Goal: Information Seeking & Learning: Check status

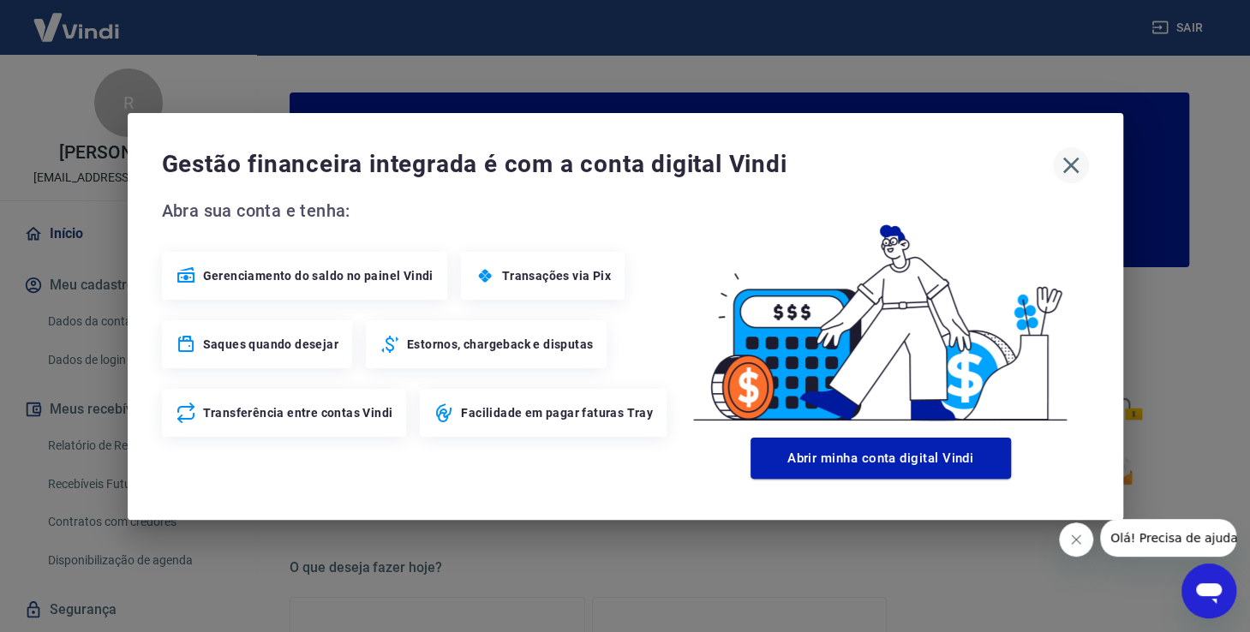
click at [1071, 157] on icon "button" at bounding box center [1070, 165] width 27 height 27
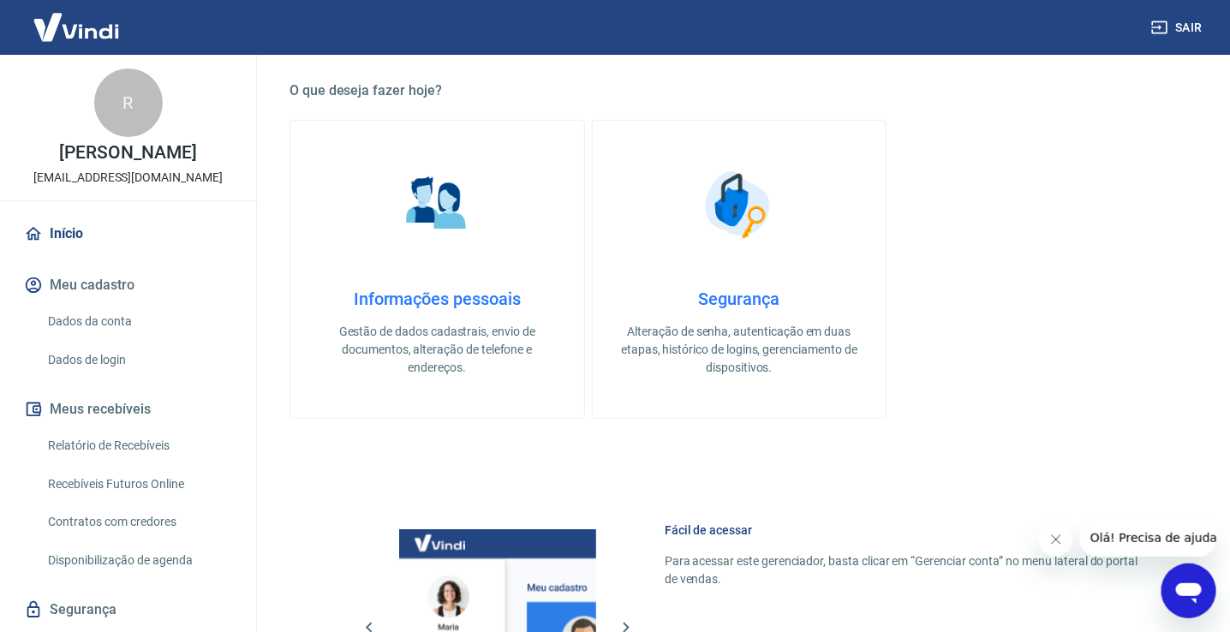
scroll to position [913, 0]
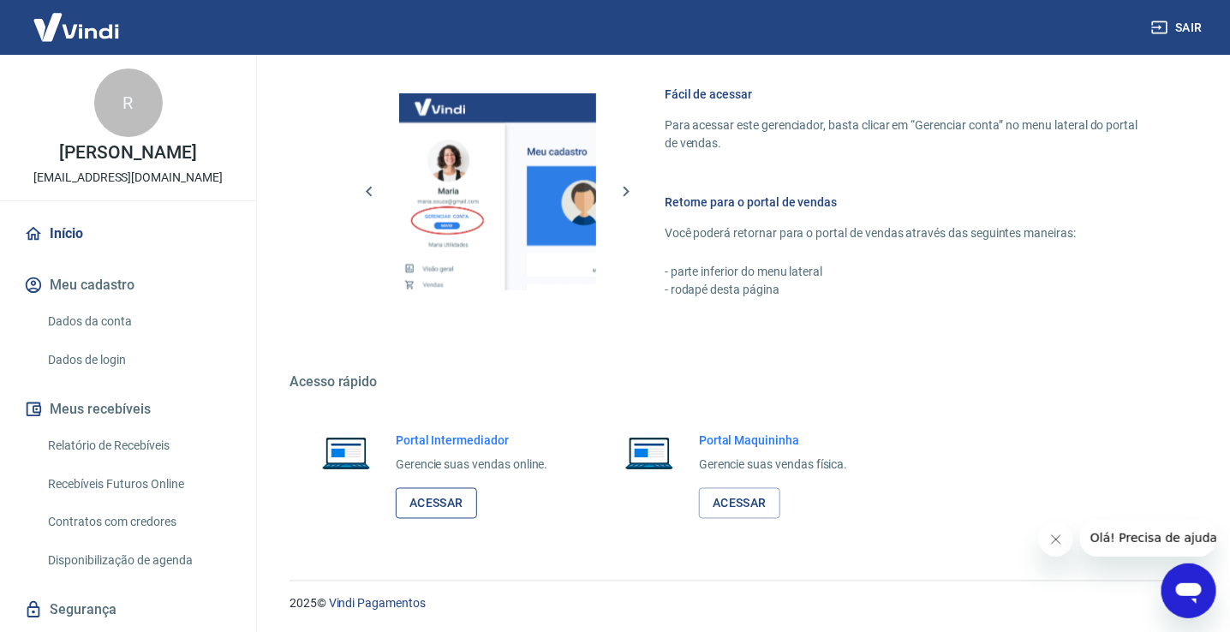
click at [412, 510] on link "Acessar" at bounding box center [436, 504] width 81 height 32
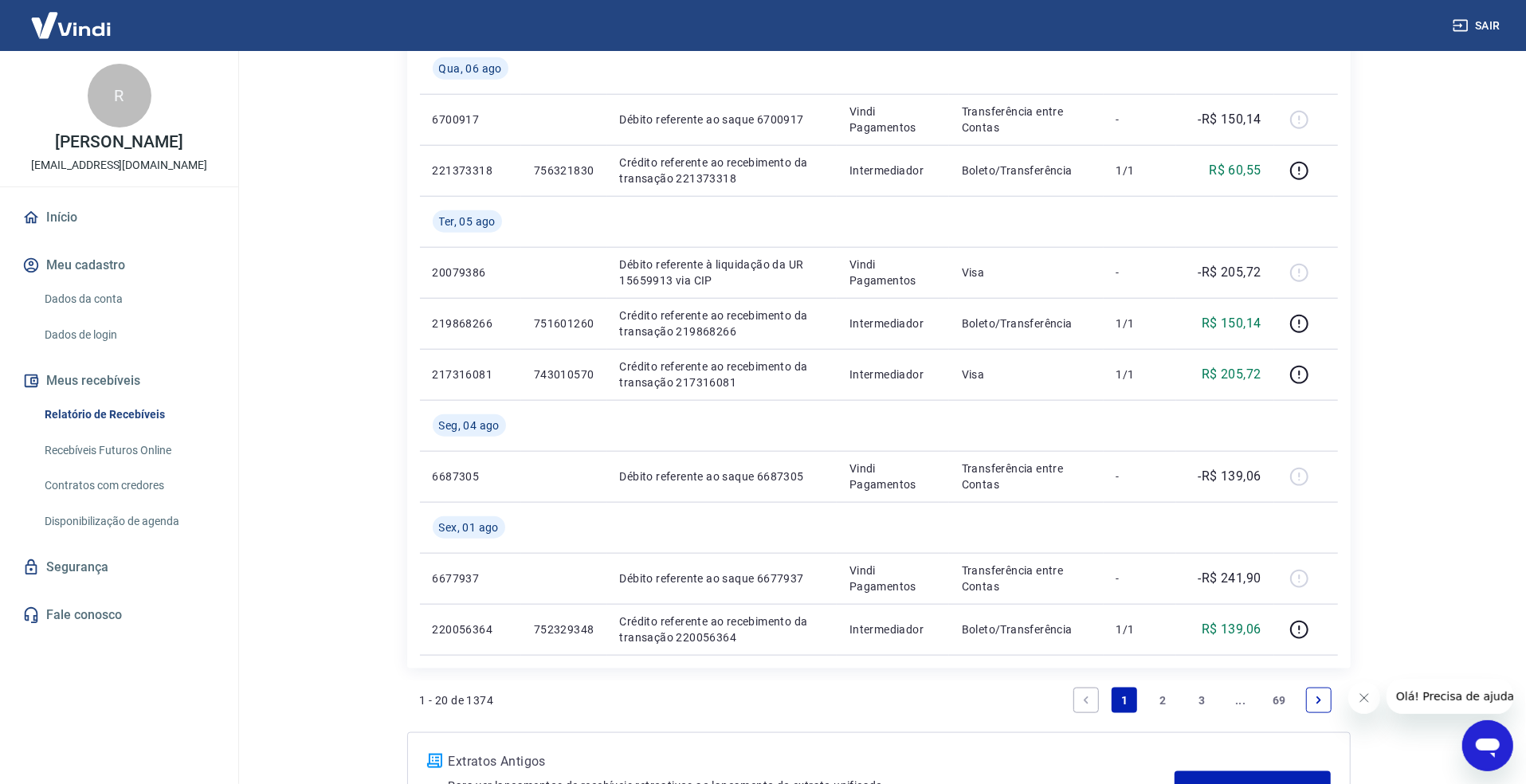
scroll to position [1435, 0]
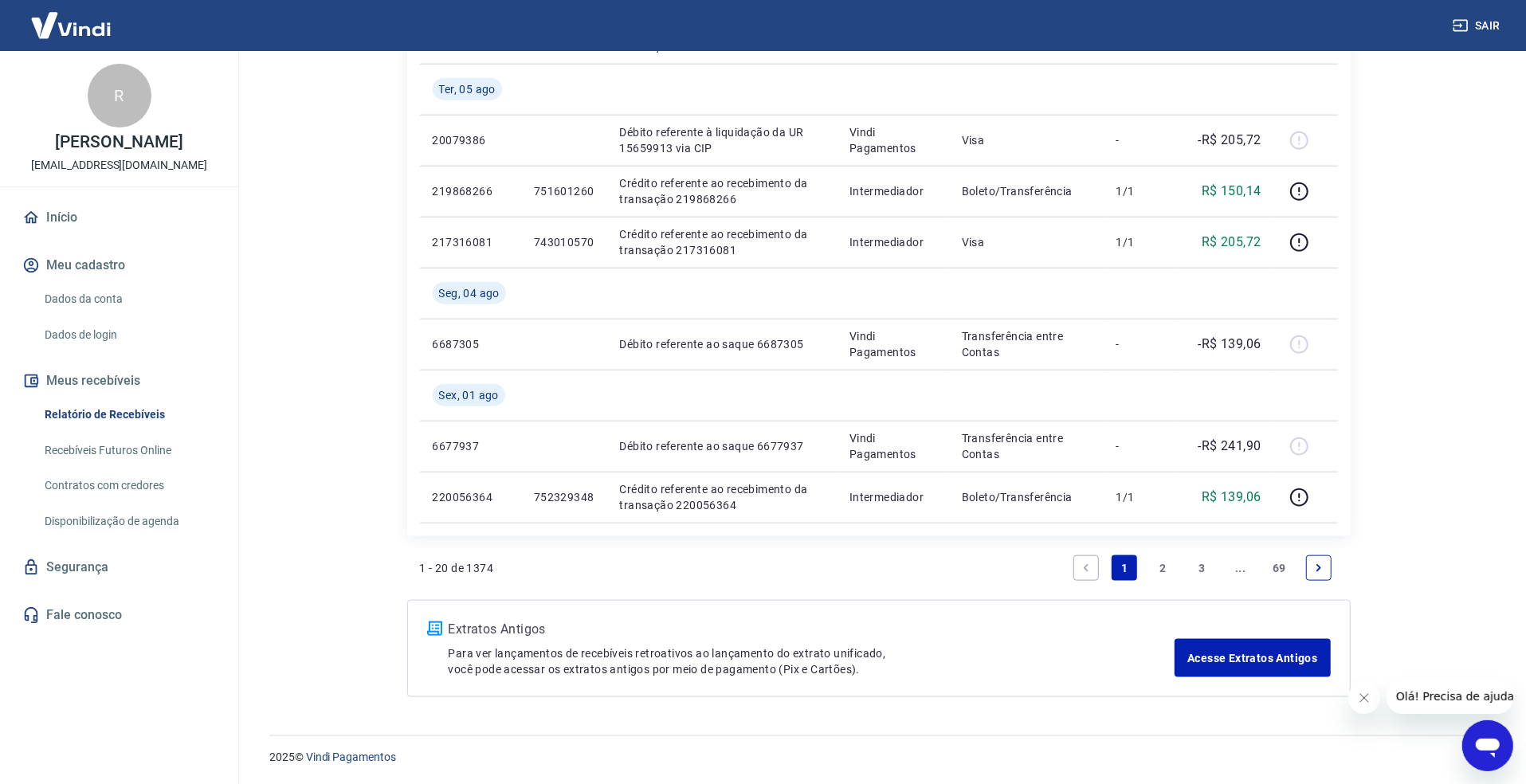
click at [1162, 566] on link "2" at bounding box center [1163, 567] width 25 height 25
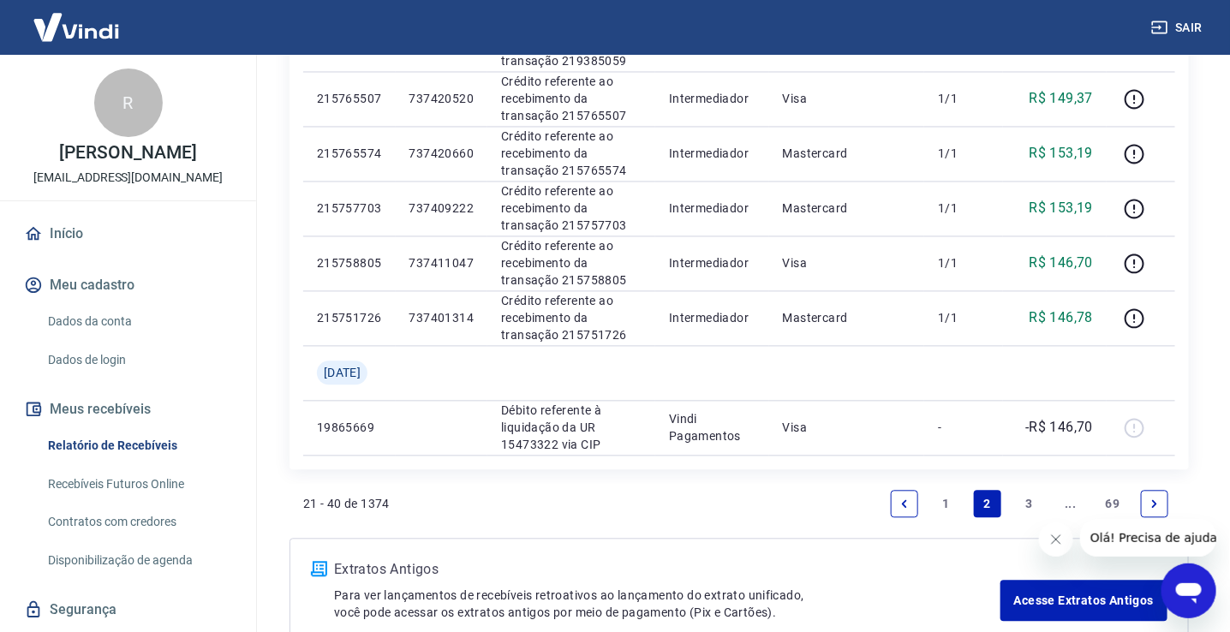
scroll to position [1286, 0]
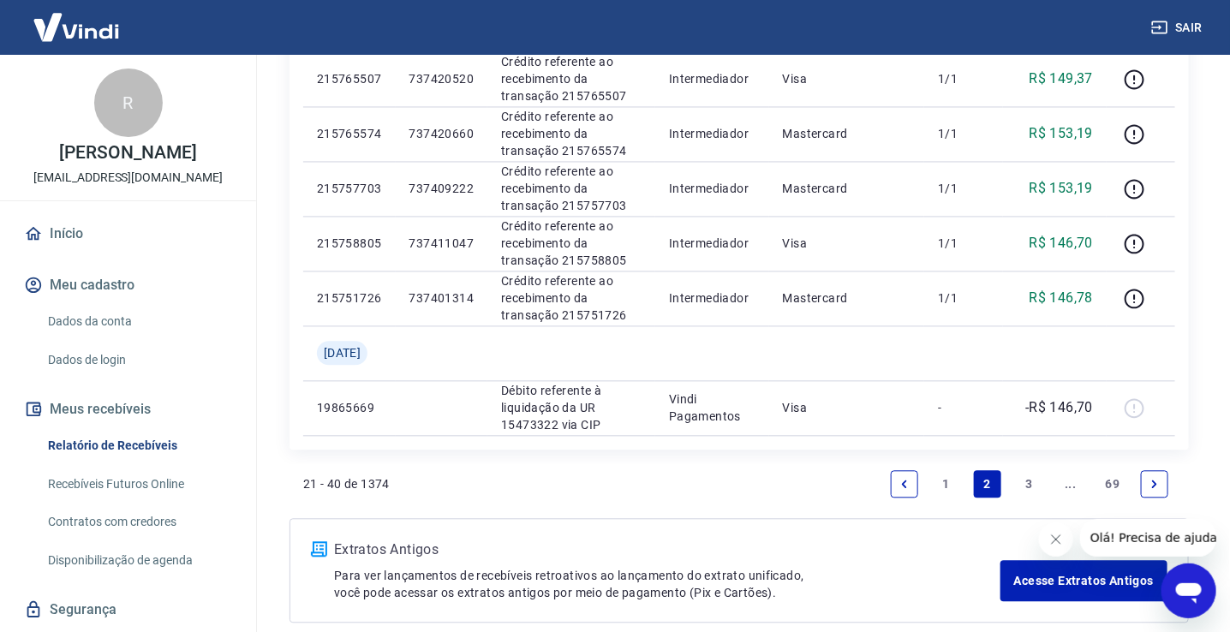
click at [1030, 476] on link "3" at bounding box center [1029, 483] width 27 height 27
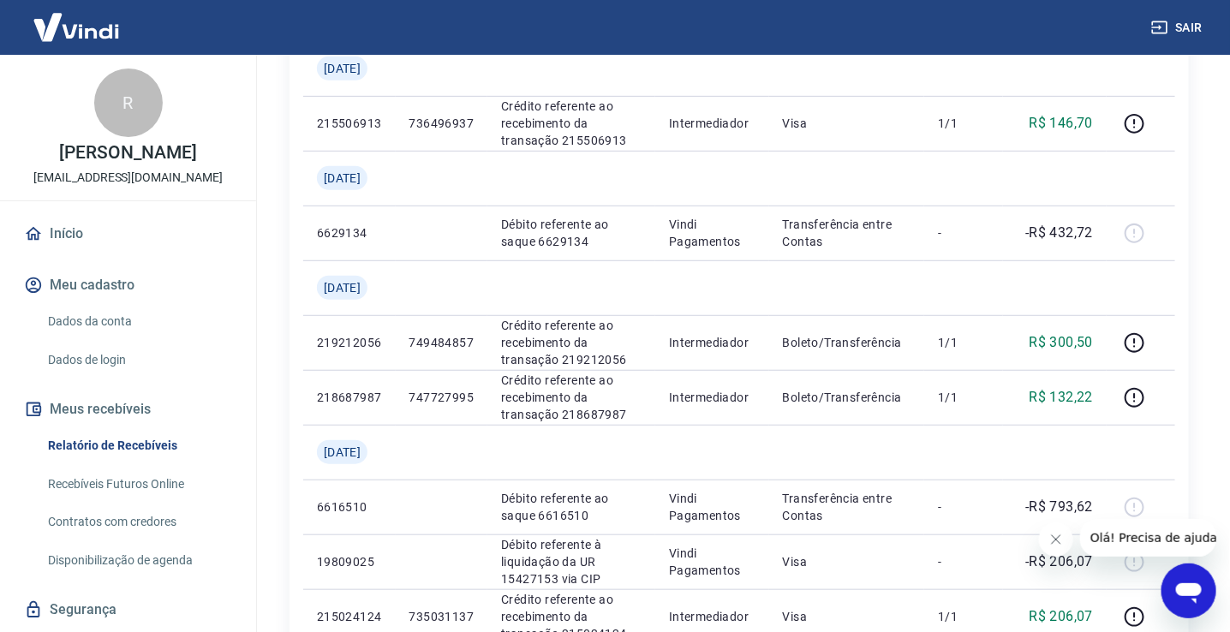
scroll to position [322, 0]
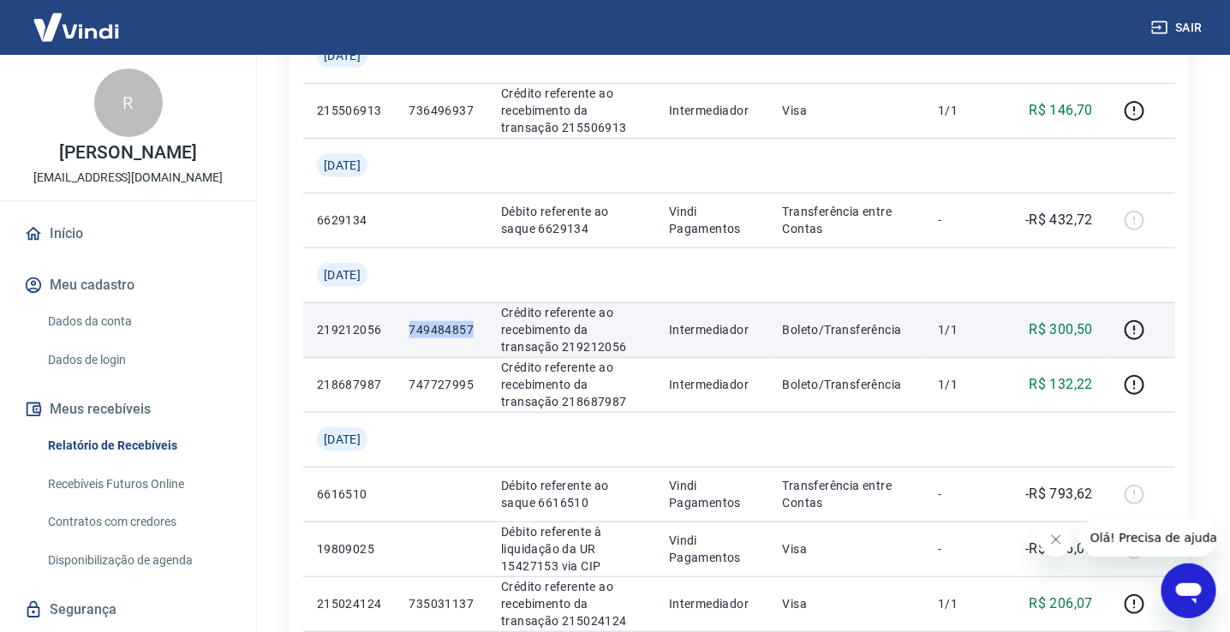
drag, startPoint x: 487, startPoint y: 329, endPoint x: 416, endPoint y: 326, distance: 71.1
click at [416, 326] on td "749484857" at bounding box center [442, 329] width 93 height 55
copy p "749484857"
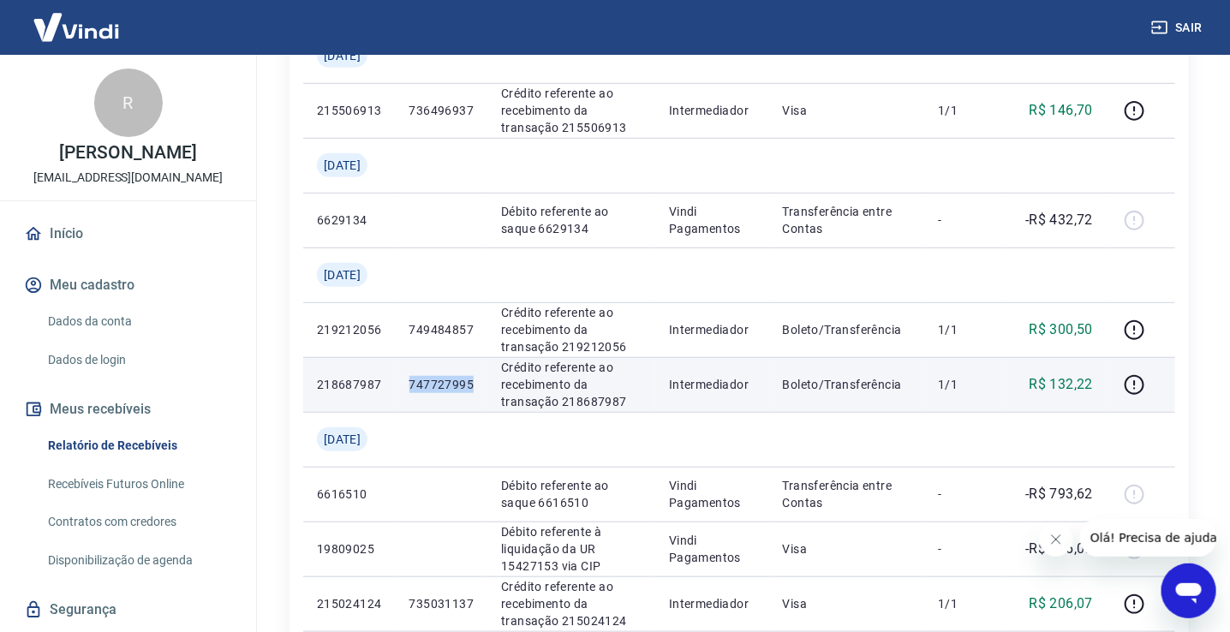
drag, startPoint x: 483, startPoint y: 387, endPoint x: 406, endPoint y: 381, distance: 77.3
click at [406, 381] on td "747727995" at bounding box center [442, 384] width 93 height 55
copy p "747727995"
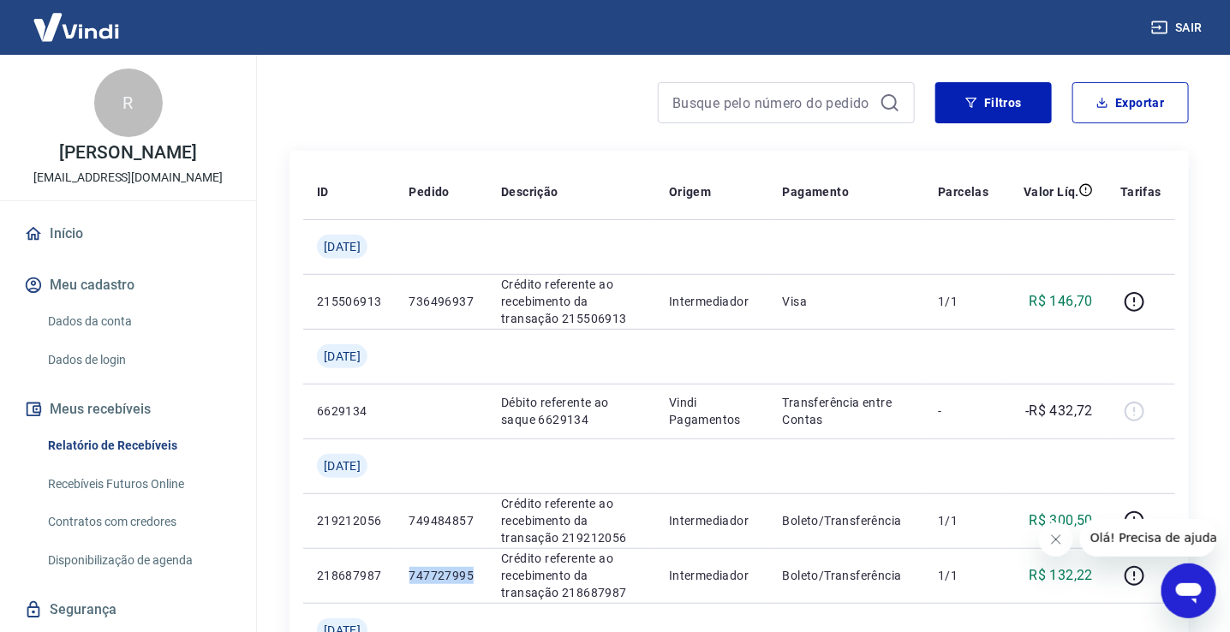
scroll to position [104, 0]
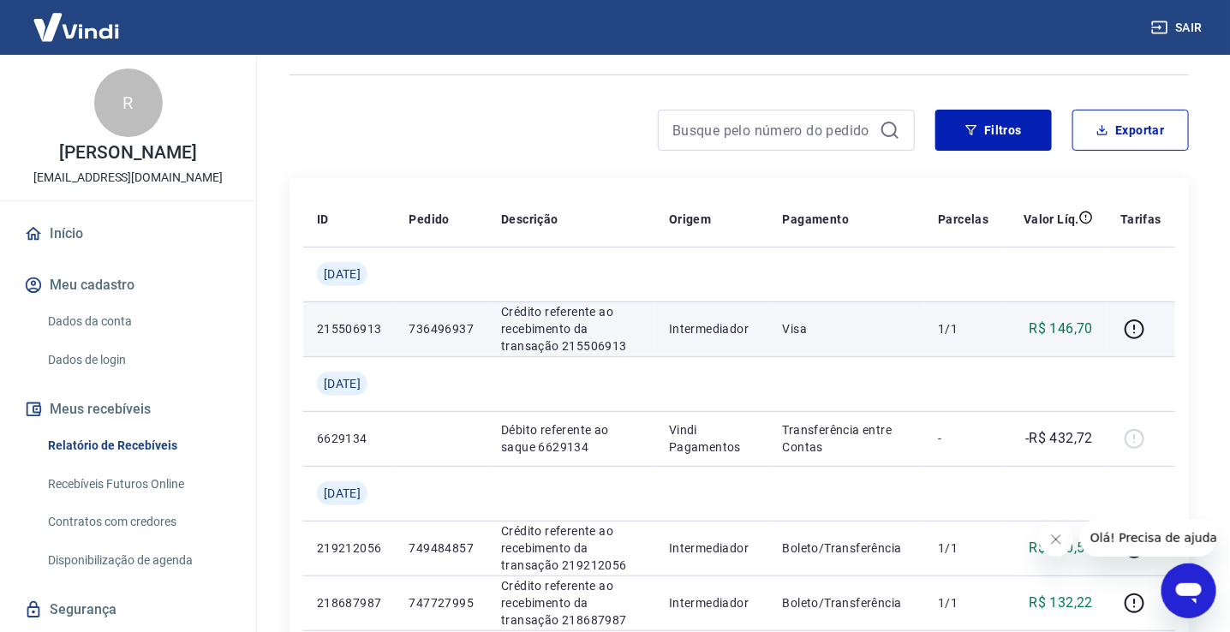
click at [475, 336] on p "736496937" at bounding box center [441, 328] width 65 height 17
drag, startPoint x: 486, startPoint y: 326, endPoint x: 416, endPoint y: 329, distance: 69.4
click at [416, 329] on td "736496937" at bounding box center [442, 328] width 93 height 55
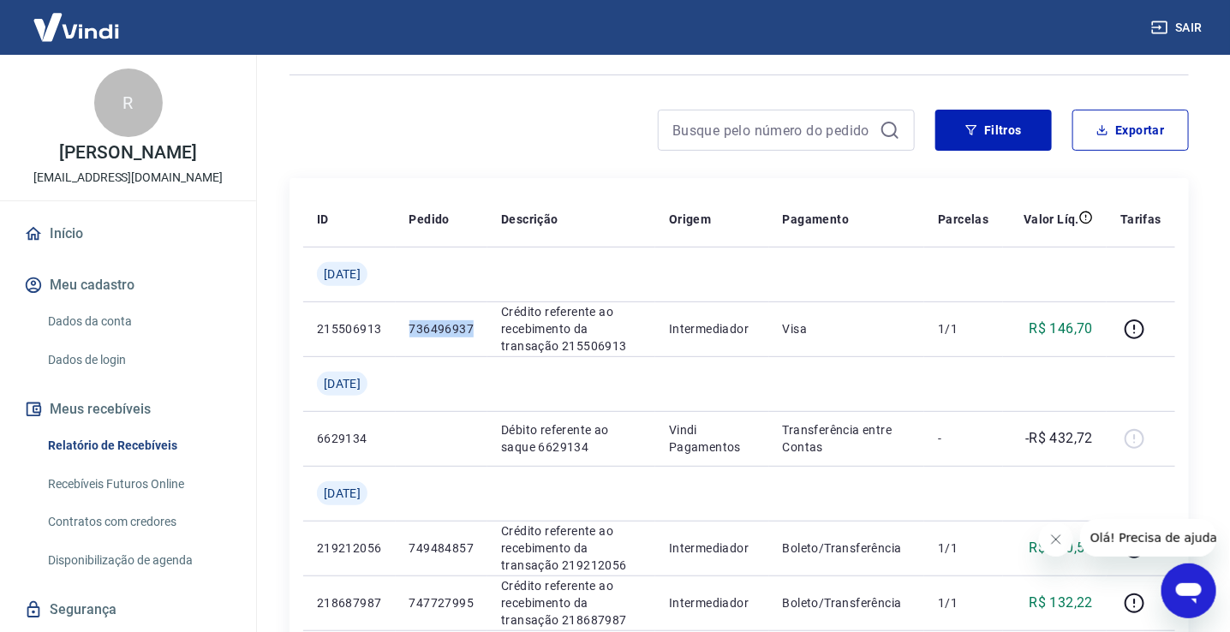
copy p "736496937"
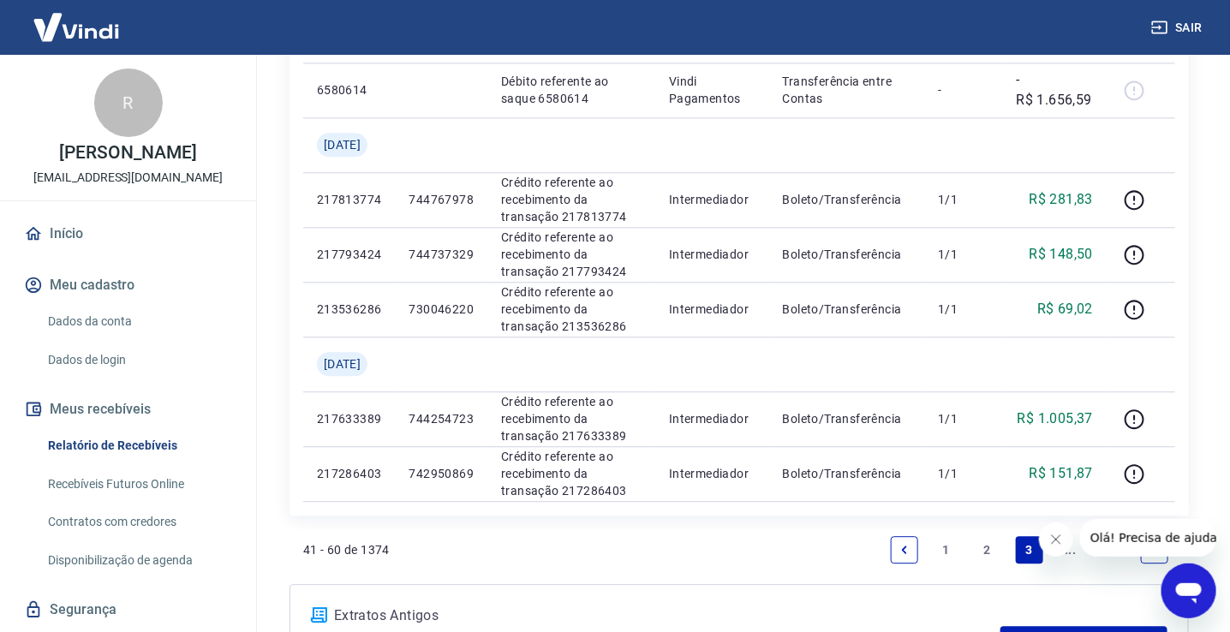
scroll to position [1698, 0]
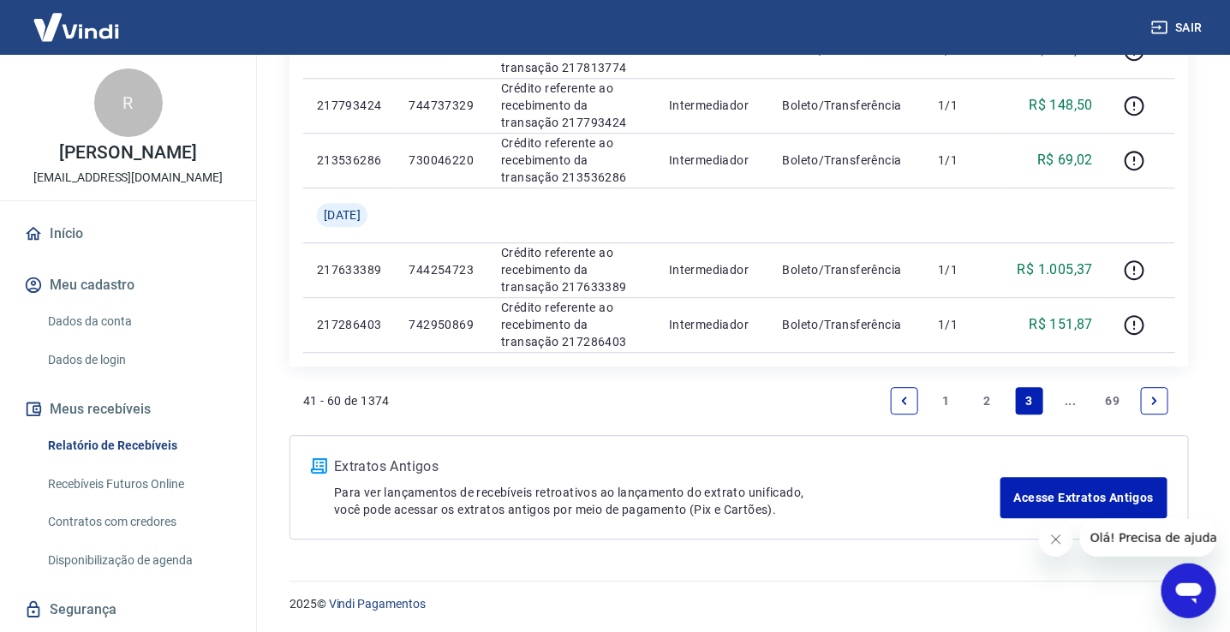
drag, startPoint x: 1238, startPoint y: 178, endPoint x: 2, endPoint y: 20, distance: 1246.1
click at [987, 398] on link "2" at bounding box center [987, 400] width 27 height 27
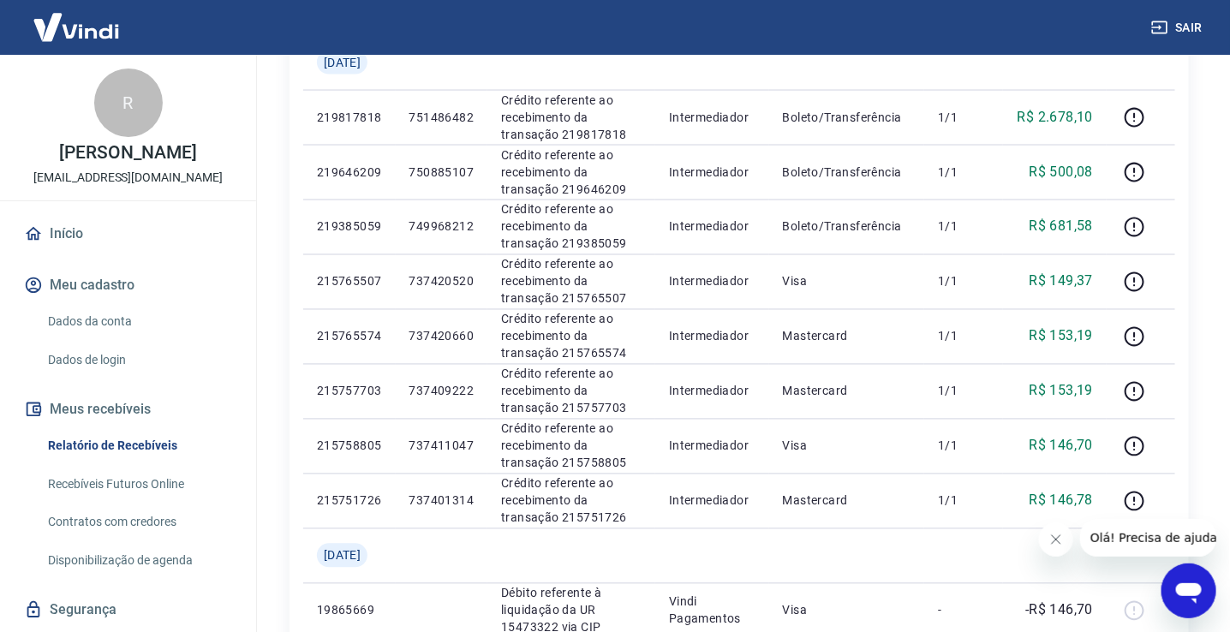
scroll to position [1089, 0]
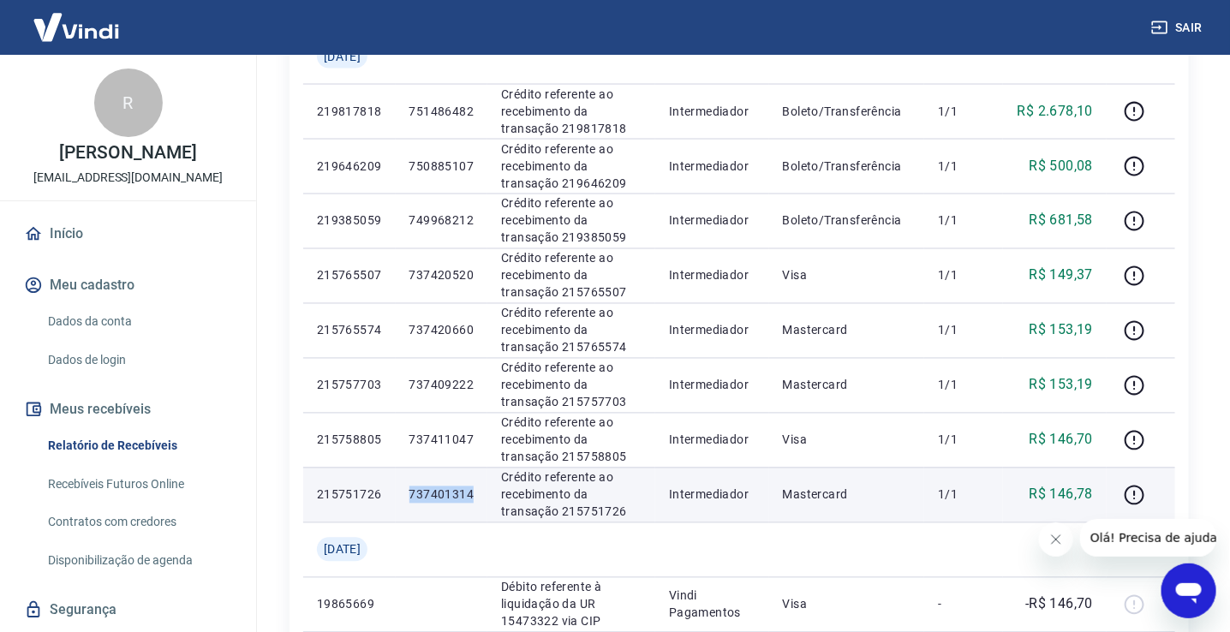
drag, startPoint x: 481, startPoint y: 489, endPoint x: 415, endPoint y: 487, distance: 66.0
click at [415, 487] on td "737401314" at bounding box center [442, 495] width 93 height 55
copy p "737401314"
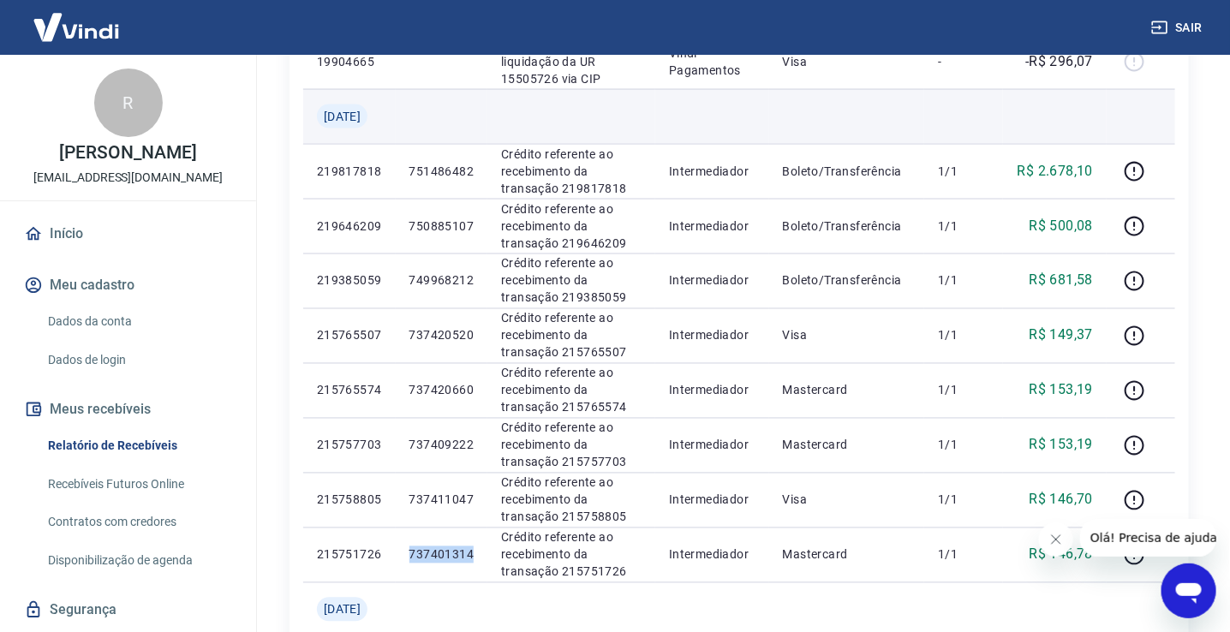
scroll to position [981, 0]
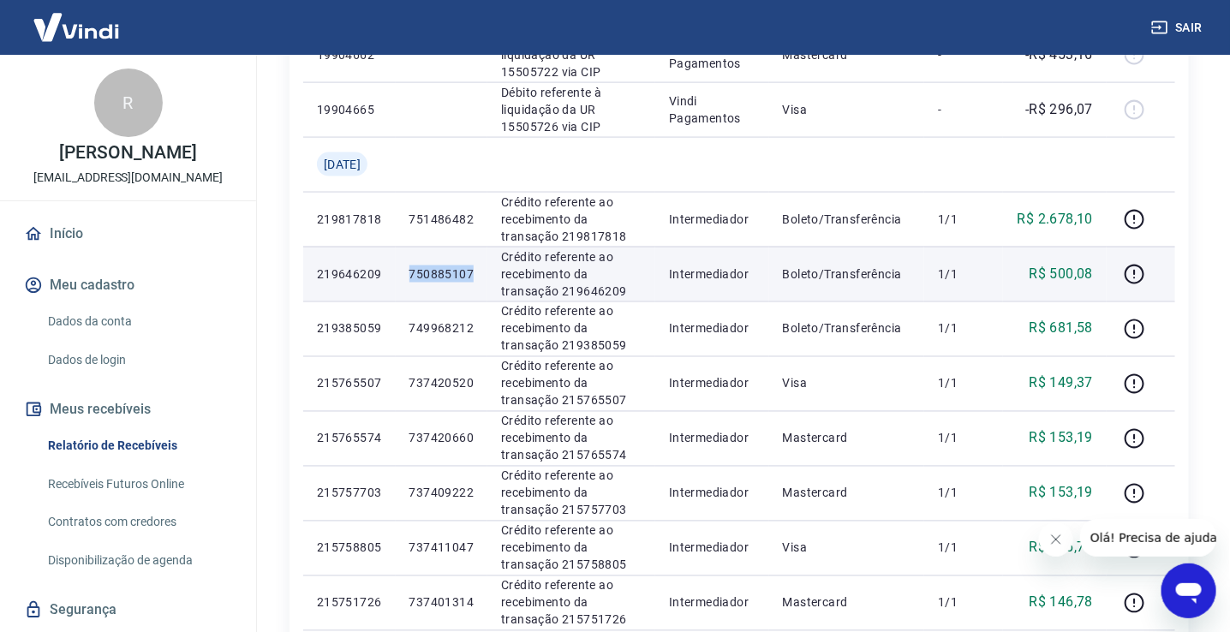
drag, startPoint x: 477, startPoint y: 273, endPoint x: 410, endPoint y: 276, distance: 66.9
click at [410, 276] on td "750885107" at bounding box center [442, 274] width 93 height 55
copy p "750885107"
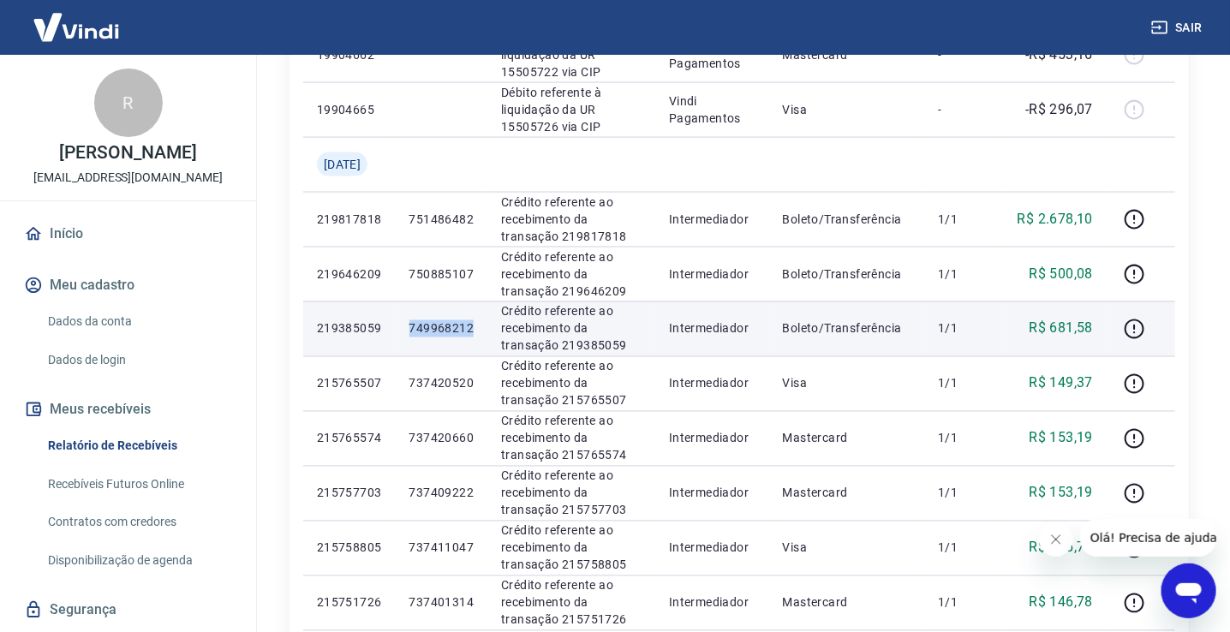
drag, startPoint x: 482, startPoint y: 324, endPoint x: 414, endPoint y: 328, distance: 68.7
click at [414, 328] on td "749968212" at bounding box center [442, 328] width 93 height 55
copy p "749968212"
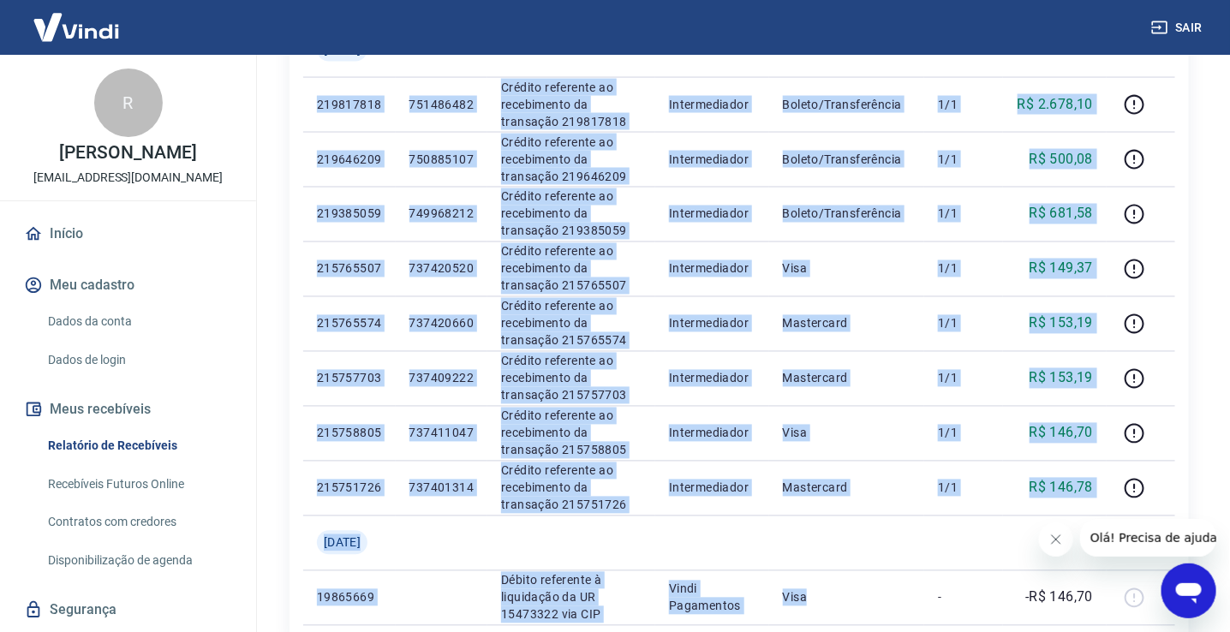
scroll to position [1335, 0]
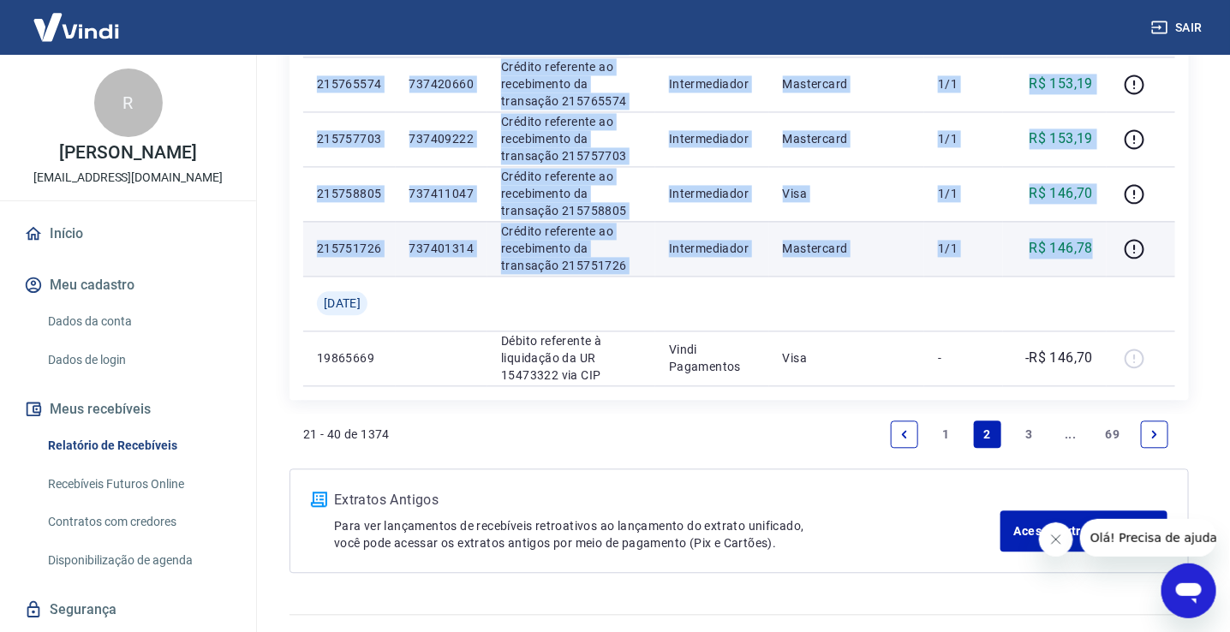
drag, startPoint x: 319, startPoint y: 252, endPoint x: 1098, endPoint y: 254, distance: 779.4
copy tbody "219817818 751486482 Crédito referente ao recebimento da transação 219817818 Int…"
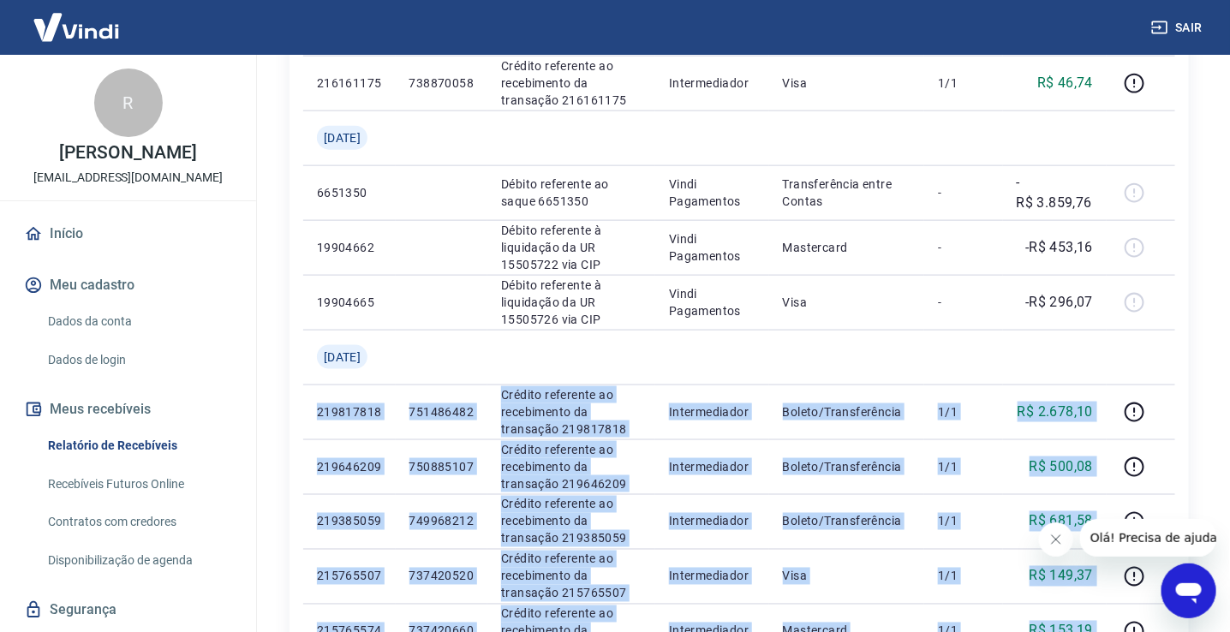
scroll to position [749, 0]
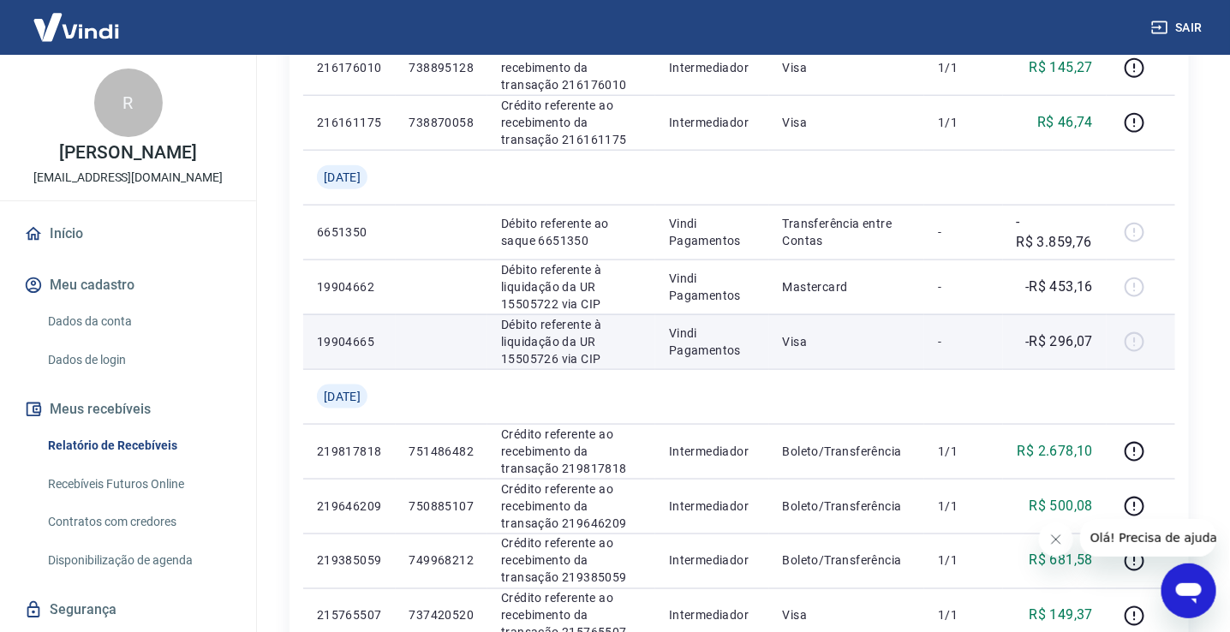
click at [962, 335] on p "-" at bounding box center [963, 341] width 51 height 17
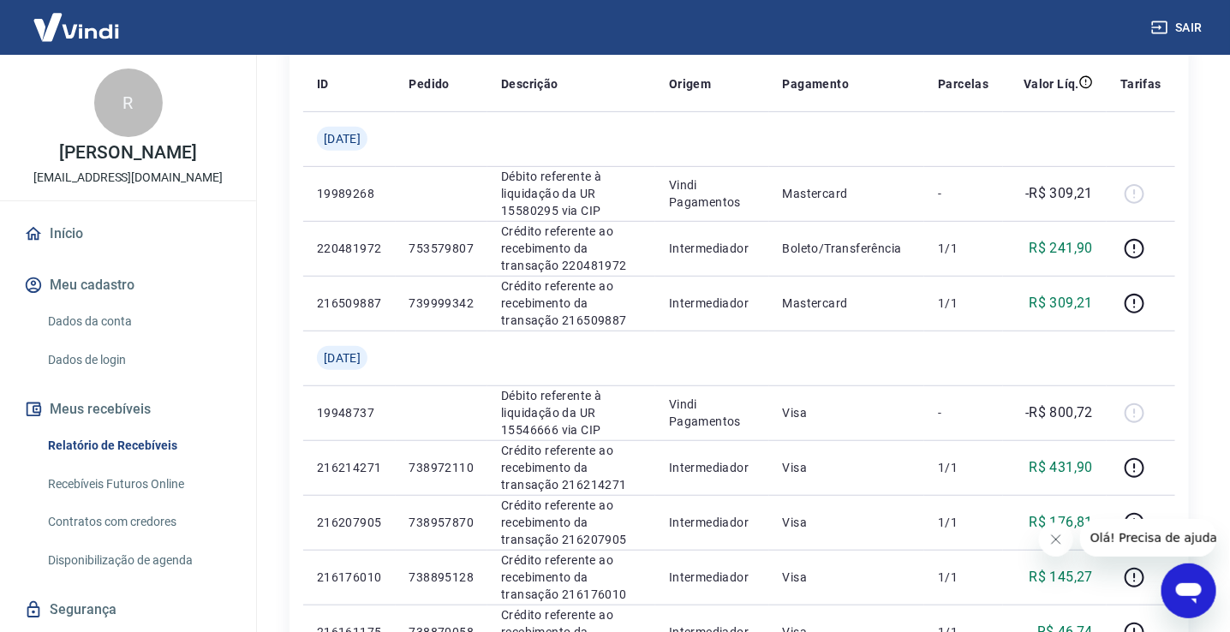
scroll to position [127, 0]
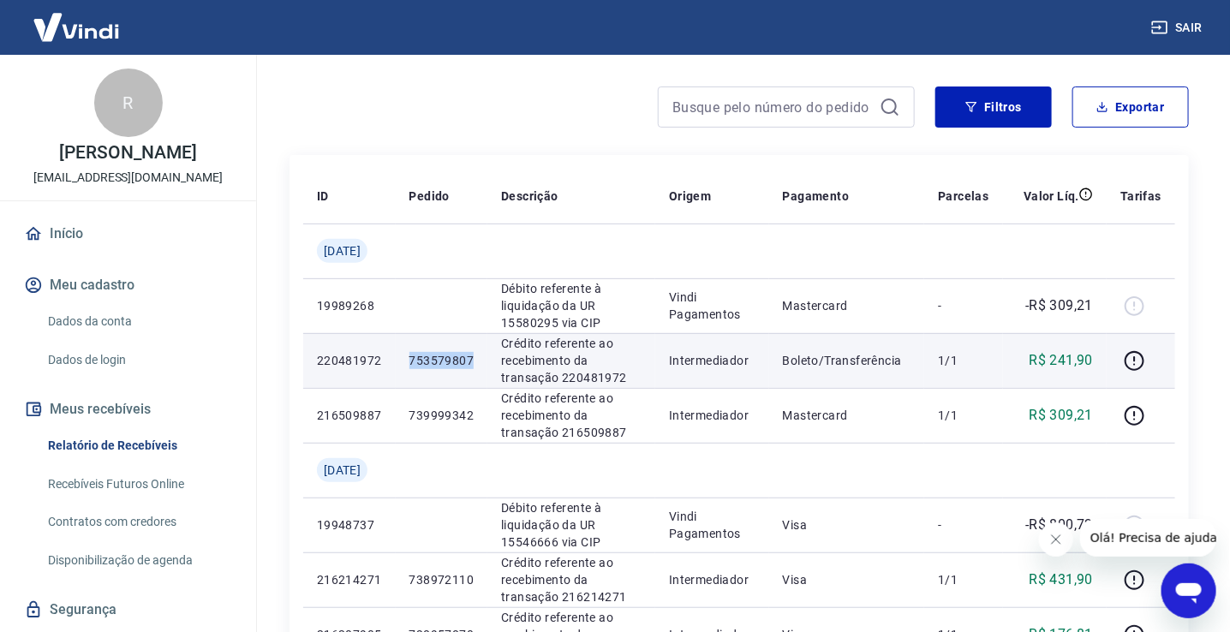
drag, startPoint x: 482, startPoint y: 360, endPoint x: 410, endPoint y: 364, distance: 72.1
click at [410, 364] on td "753579807" at bounding box center [442, 360] width 93 height 55
copy p "753579807"
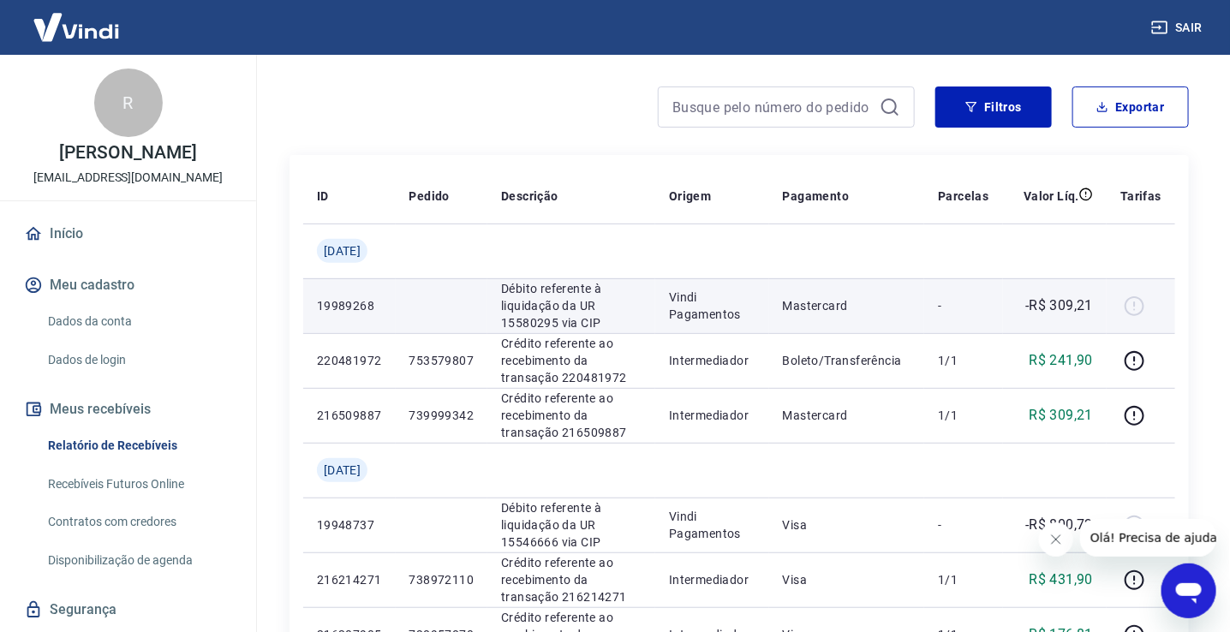
click at [958, 315] on td "-" at bounding box center [963, 305] width 78 height 55
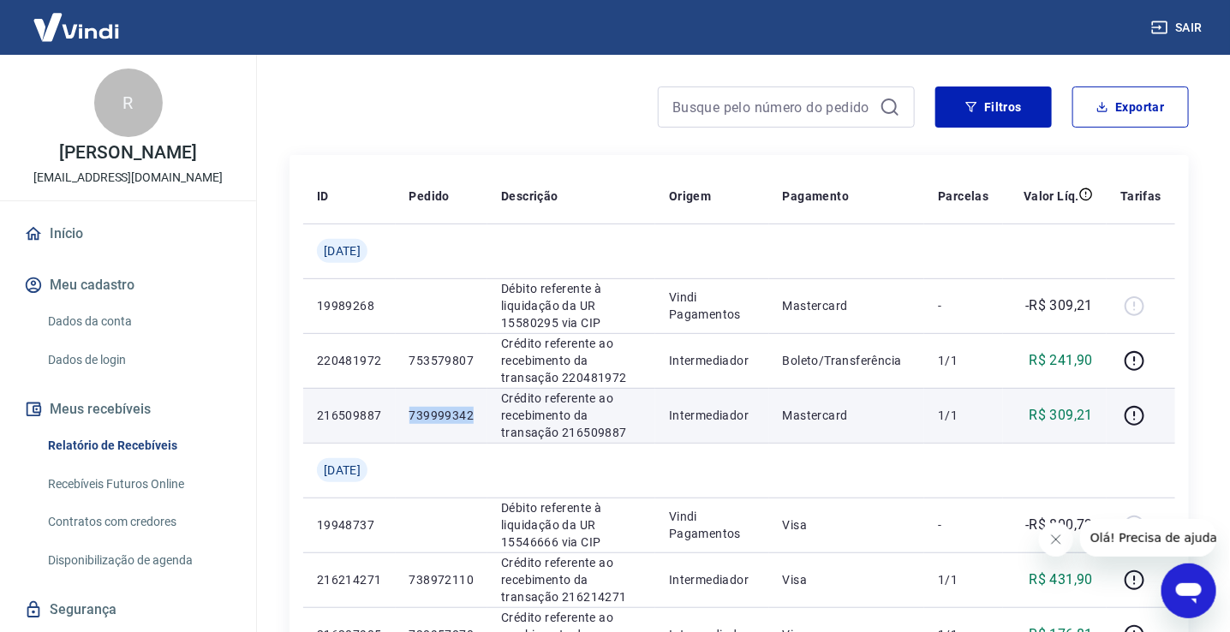
drag, startPoint x: 492, startPoint y: 417, endPoint x: 419, endPoint y: 421, distance: 72.9
click at [419, 421] on td "739999342" at bounding box center [442, 415] width 93 height 55
copy p "739999342"
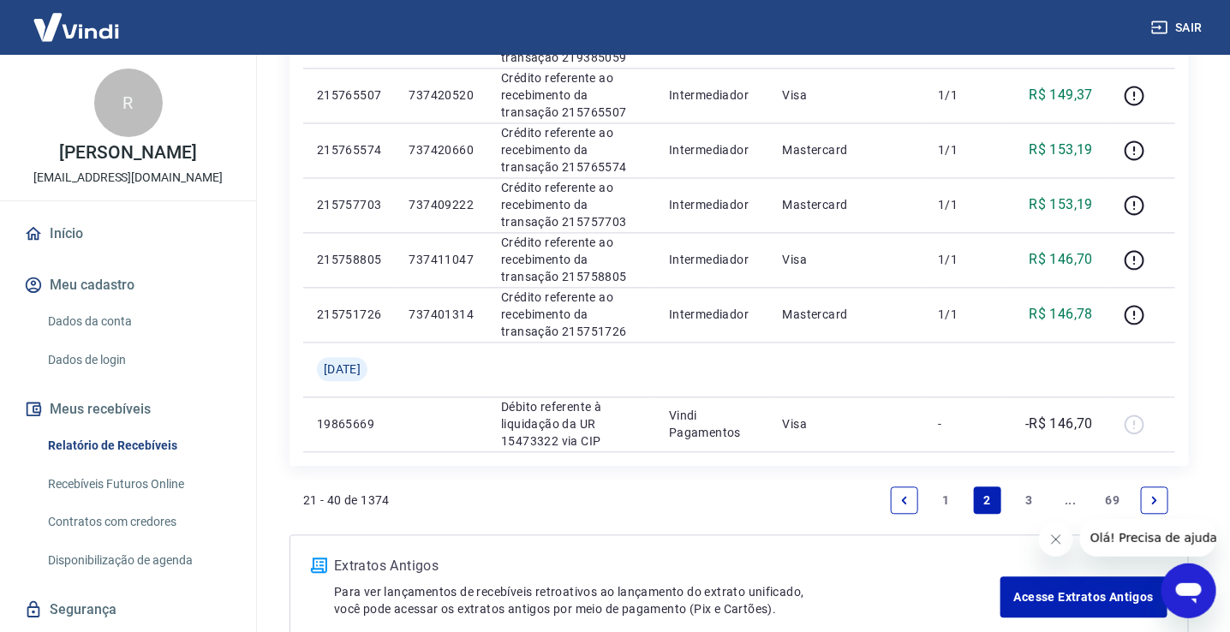
scroll to position [1368, 0]
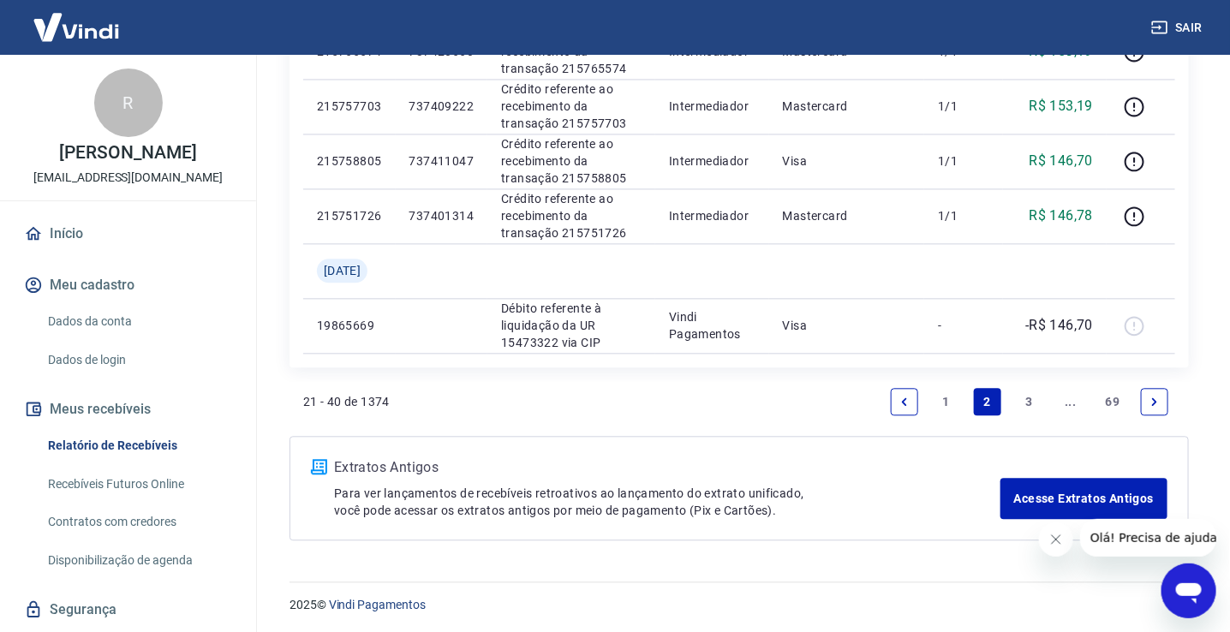
click at [946, 399] on link "1" at bounding box center [946, 401] width 27 height 27
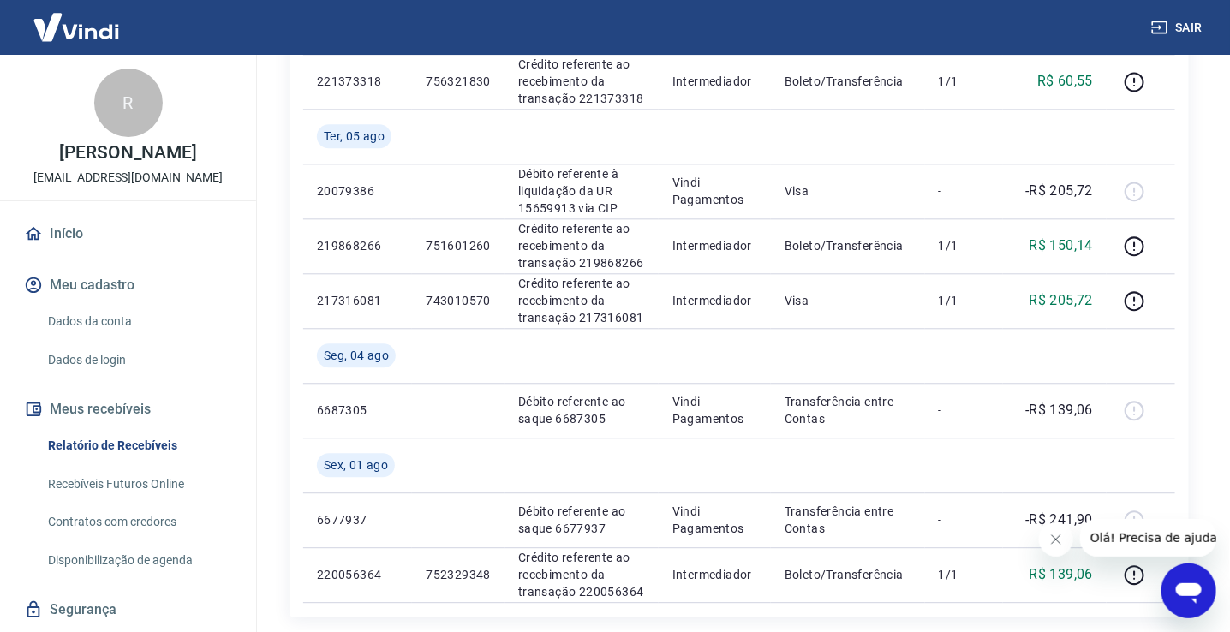
scroll to position [1752, 0]
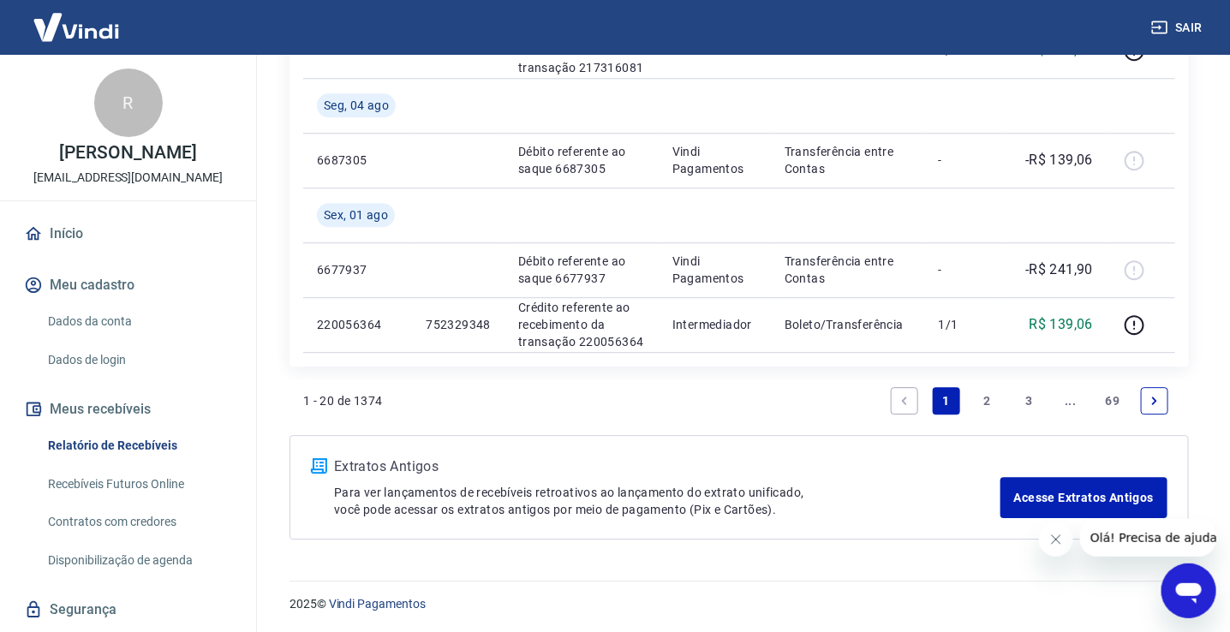
click at [785, 402] on div "1 - 20 de 1374 1 2 3 ... 69" at bounding box center [739, 400] width 872 height 41
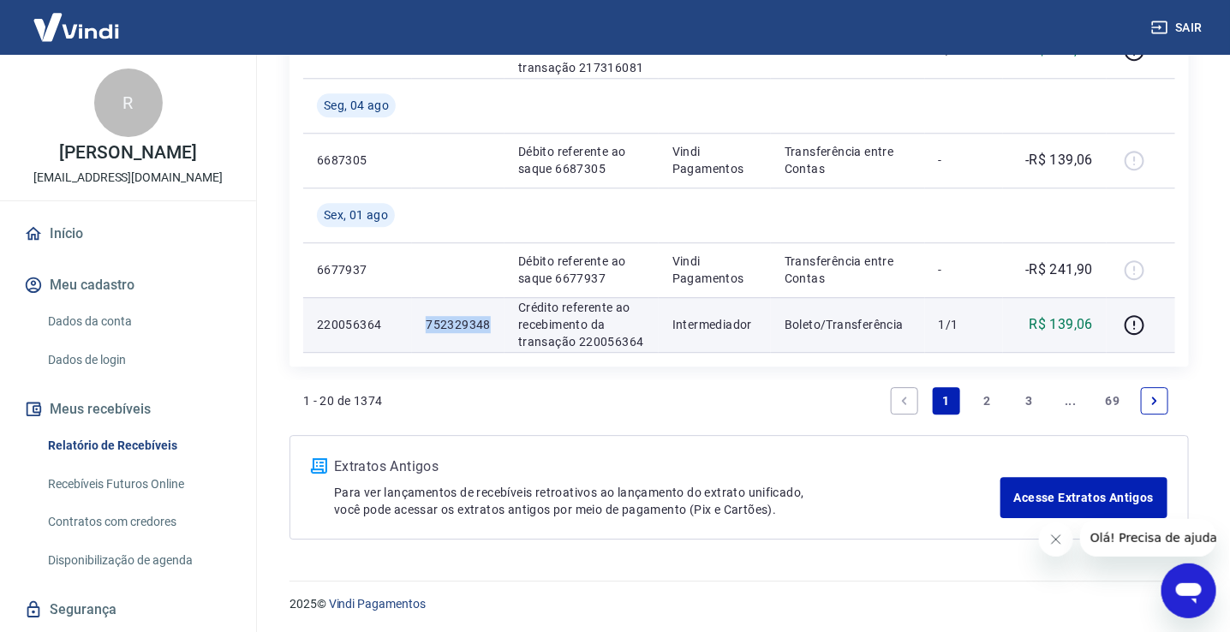
copy p "752329348"
drag, startPoint x: 494, startPoint y: 322, endPoint x: 421, endPoint y: 331, distance: 73.4
click at [421, 331] on td "752329348" at bounding box center [458, 324] width 93 height 55
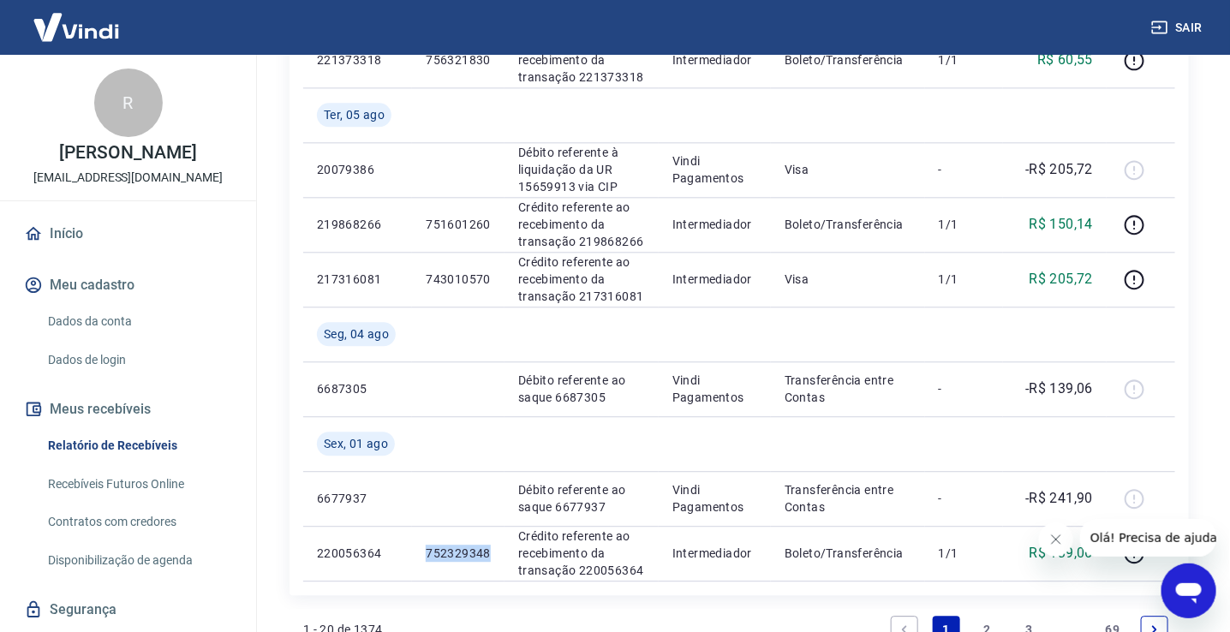
scroll to position [1515, 0]
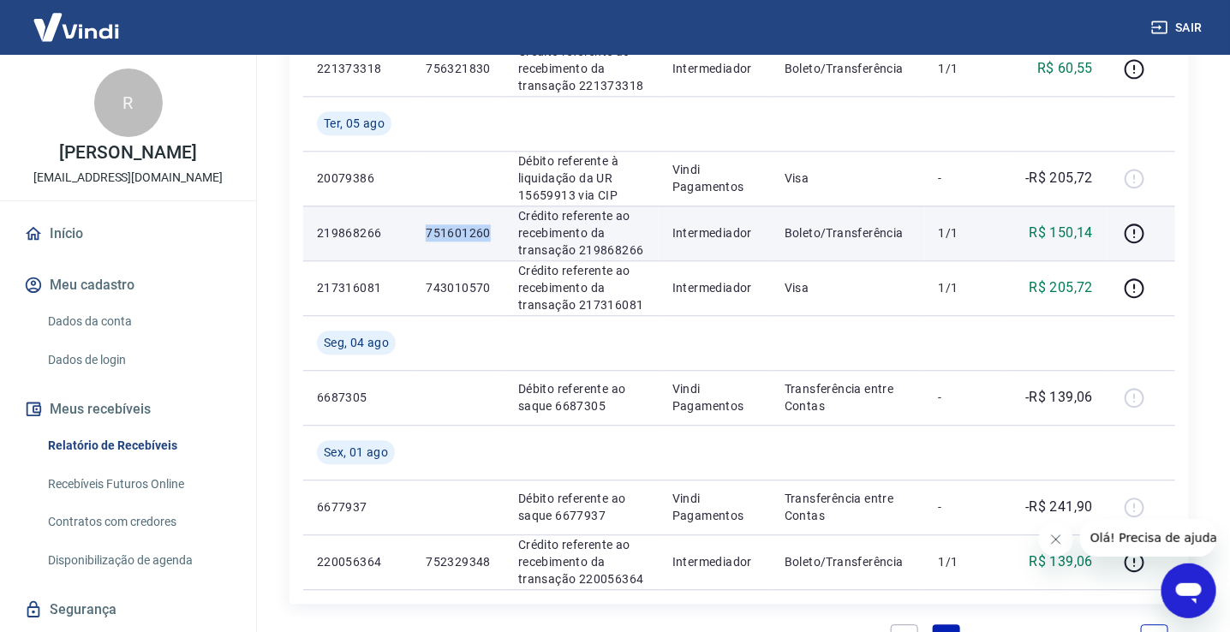
drag, startPoint x: 500, startPoint y: 234, endPoint x: 430, endPoint y: 245, distance: 71.1
click at [426, 248] on td "751601260" at bounding box center [458, 233] width 93 height 55
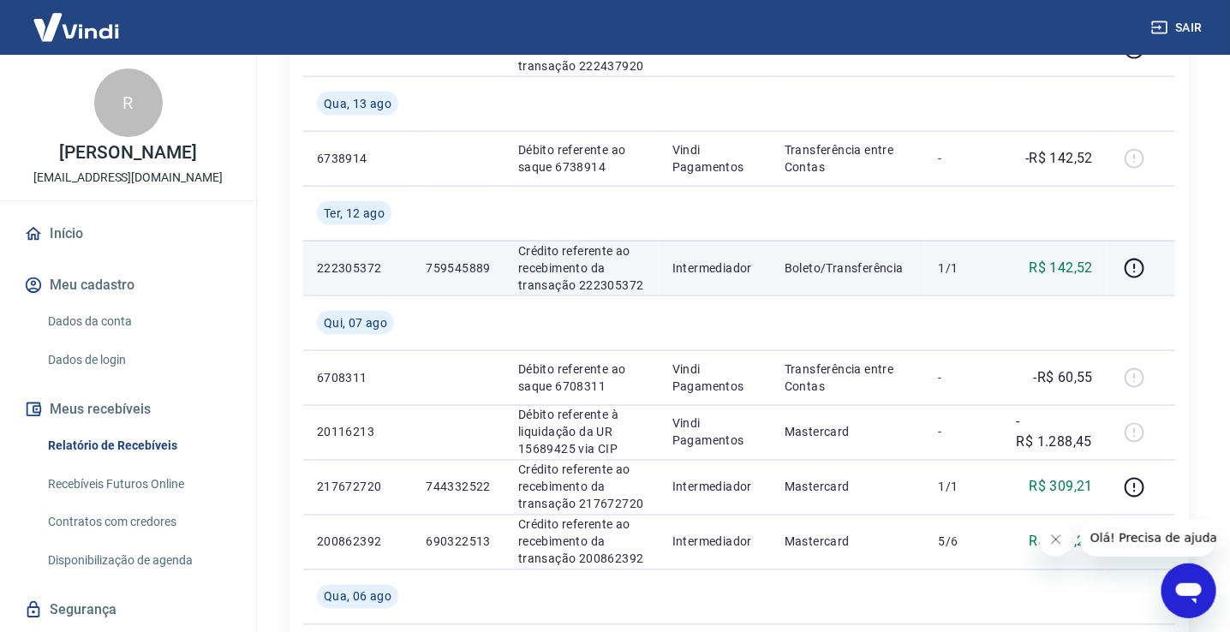
scroll to position [872, 0]
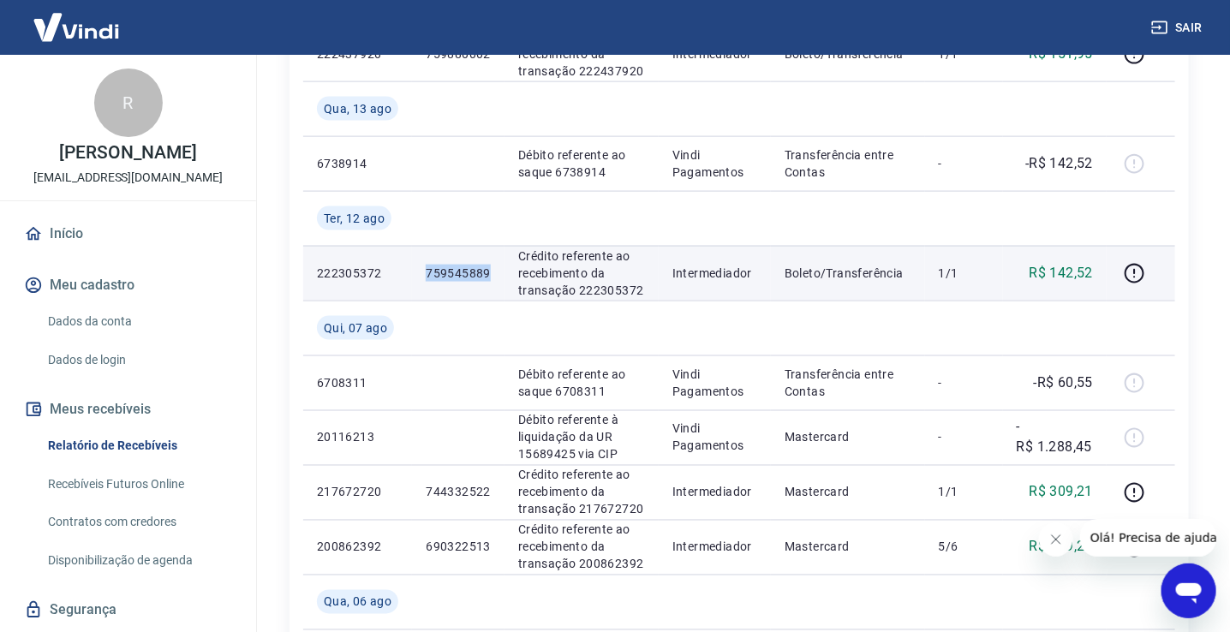
drag, startPoint x: 486, startPoint y: 271, endPoint x: 416, endPoint y: 276, distance: 69.6
click at [415, 276] on td "759545889" at bounding box center [458, 273] width 93 height 55
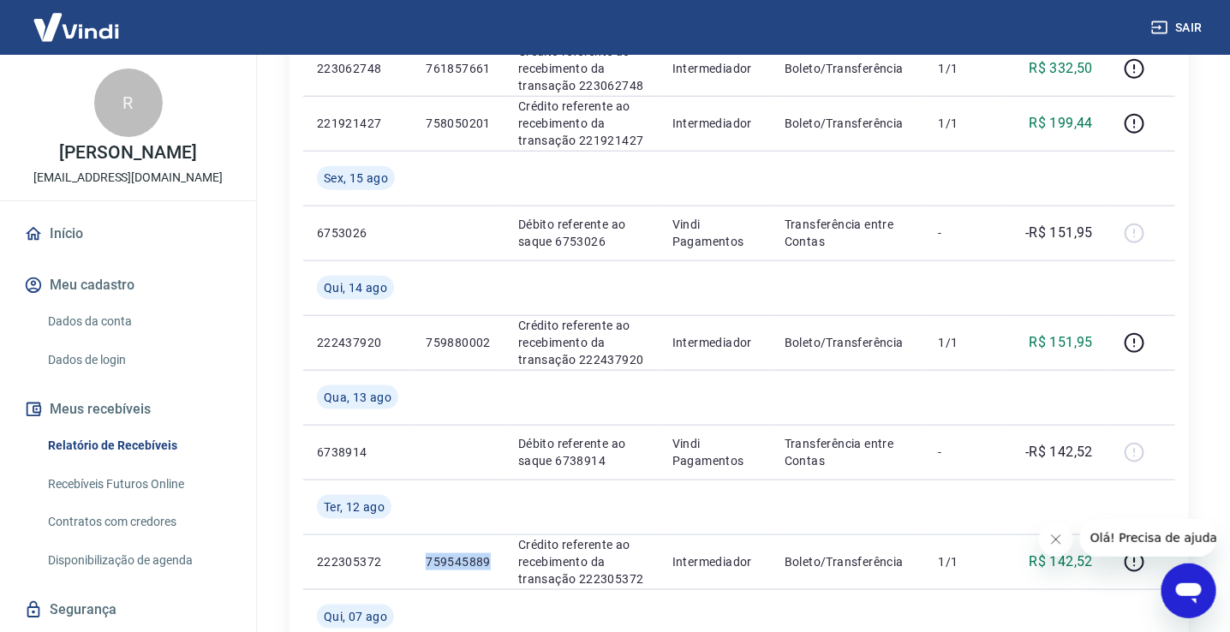
scroll to position [528, 0]
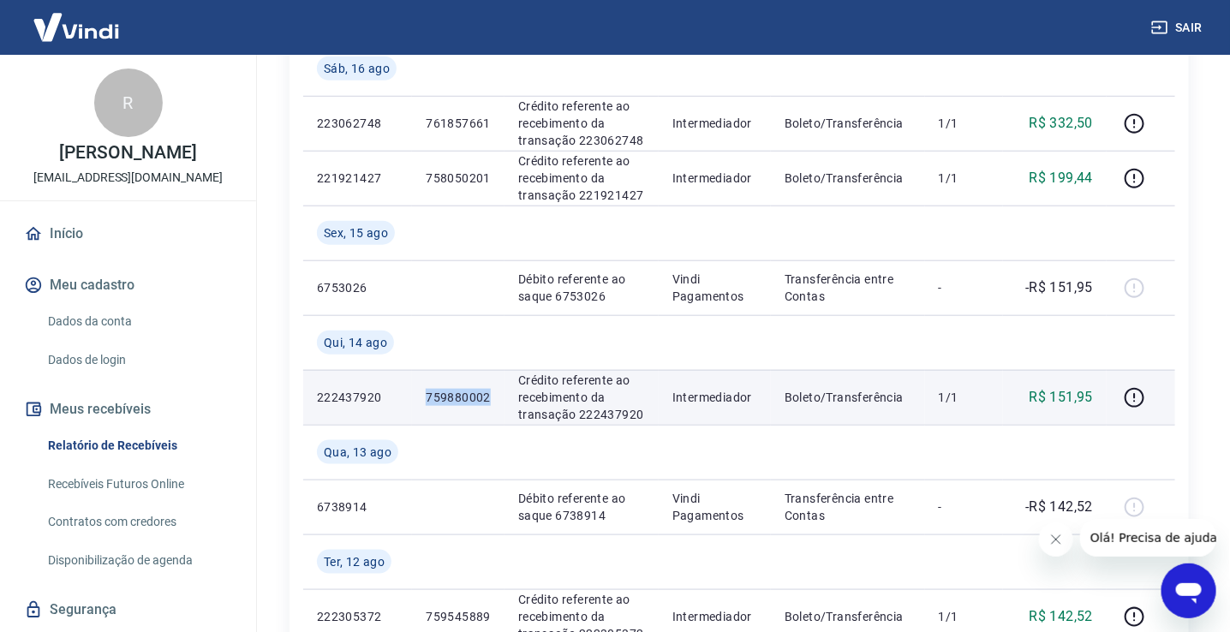
drag, startPoint x: 495, startPoint y: 397, endPoint x: 414, endPoint y: 394, distance: 81.4
click at [414, 394] on td "759880002" at bounding box center [458, 397] width 93 height 55
